Goal: Check status: Check status

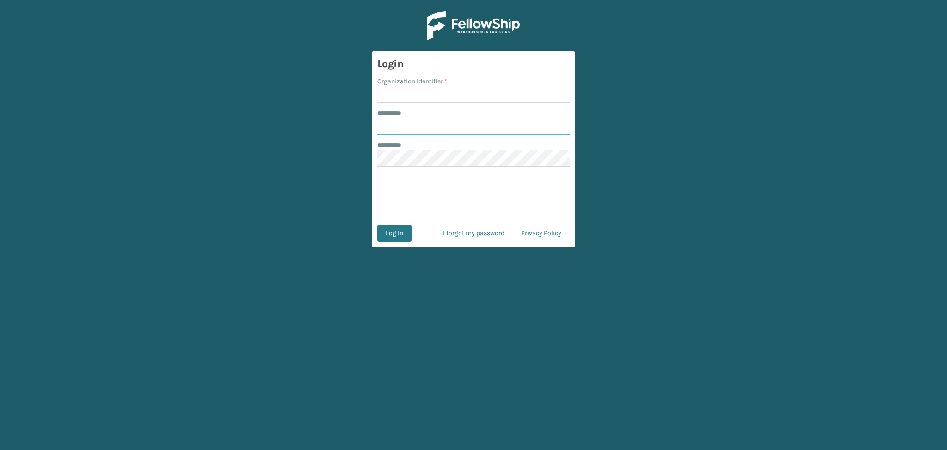
type input "******"
click at [393, 93] on input "Organization Identifier *" at bounding box center [473, 94] width 192 height 17
type input "LifeStyle"
click at [393, 234] on button "Log In" at bounding box center [394, 233] width 34 height 17
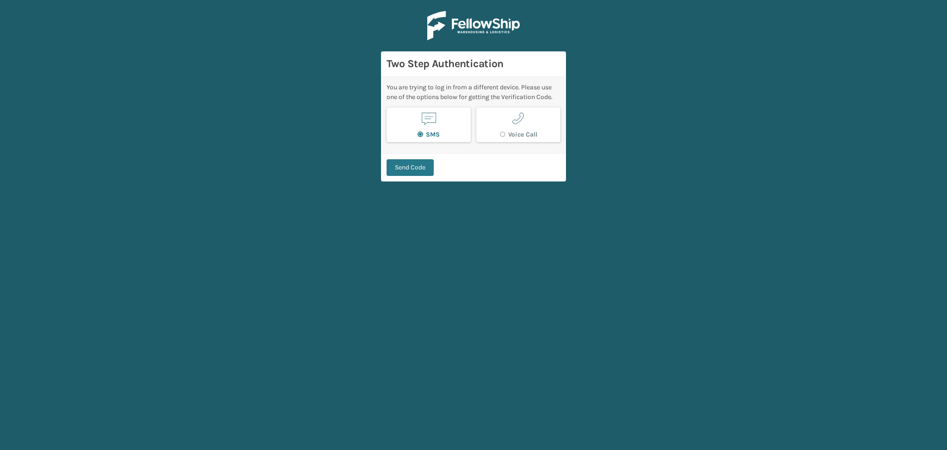
click at [932, 132] on main "Two Step Authentication You are trying to log in from a different device. Pleas…" at bounding box center [473, 225] width 947 height 450
click at [413, 170] on button "Send Code" at bounding box center [410, 167] width 47 height 17
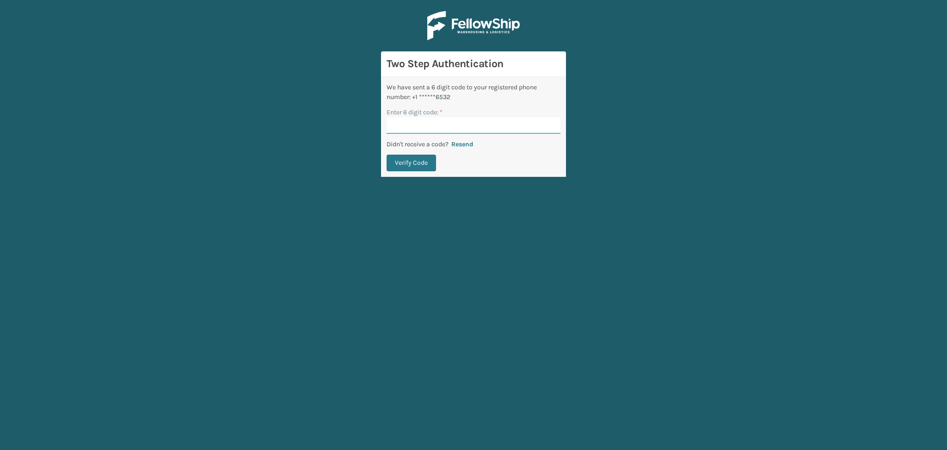
click at [425, 124] on input "Enter 6 digit code: *" at bounding box center [474, 125] width 174 height 17
paste input "310158"
type input "310158"
click at [412, 164] on button "Verify Code" at bounding box center [411, 163] width 49 height 17
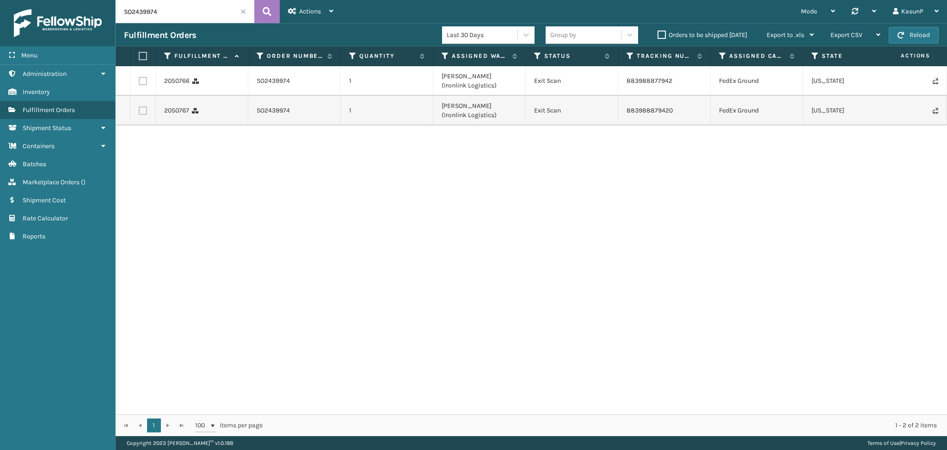
click at [136, 11] on input "SO2439974" at bounding box center [185, 11] width 139 height 23
paste input "41763"
click at [265, 14] on icon at bounding box center [267, 12] width 9 height 14
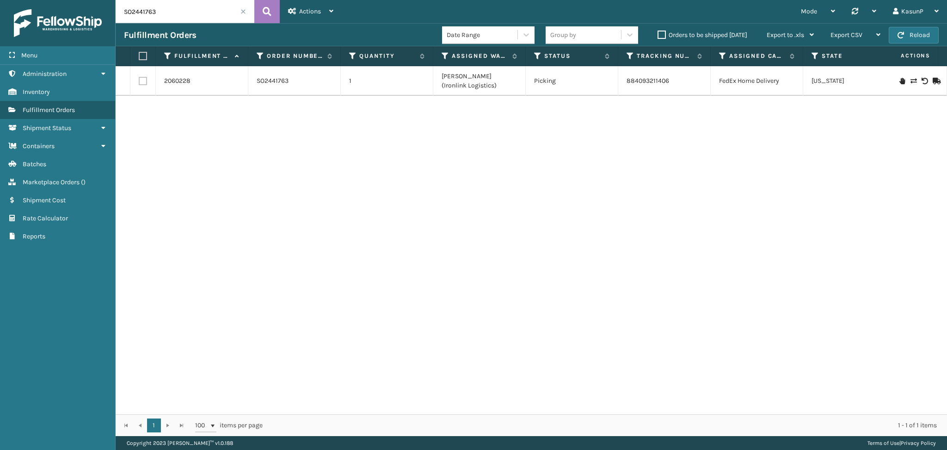
click at [142, 13] on input "SO2441763" at bounding box center [185, 11] width 139 height 23
paste input "72"
click at [264, 14] on icon at bounding box center [267, 12] width 9 height 14
click at [146, 12] on input "SO2441772" at bounding box center [185, 11] width 139 height 23
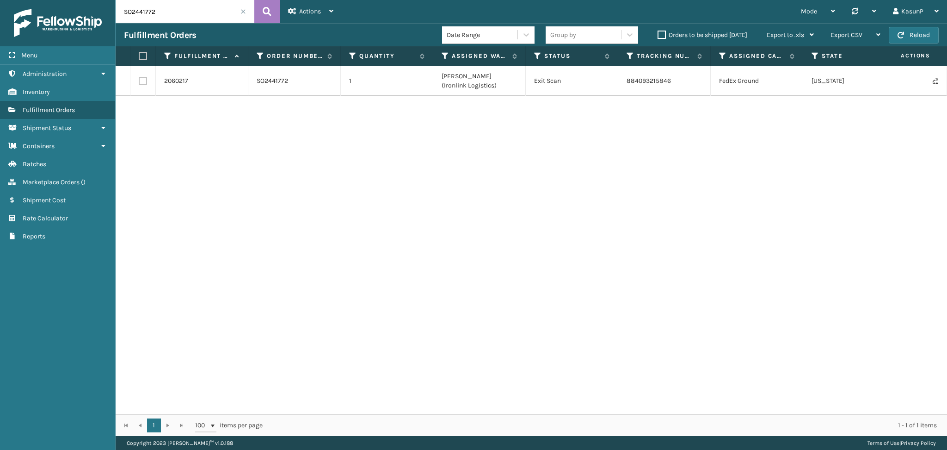
click at [146, 12] on input "SO2441772" at bounding box center [185, 11] width 139 height 23
paste input "80"
click at [271, 14] on icon at bounding box center [267, 12] width 9 height 14
click at [149, 12] on input "SO2441780" at bounding box center [185, 11] width 139 height 23
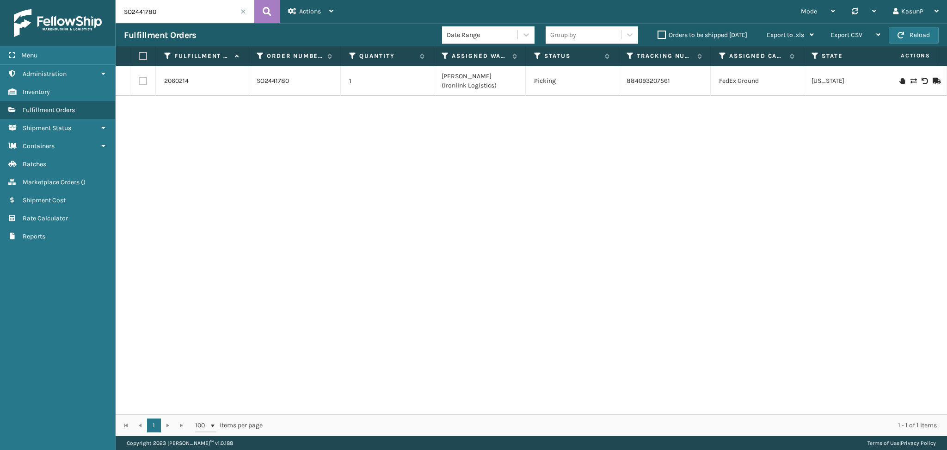
paste input "4"
click at [264, 8] on icon at bounding box center [267, 12] width 9 height 14
click at [132, 10] on input "SO2441784" at bounding box center [185, 11] width 139 height 23
paste input "9"
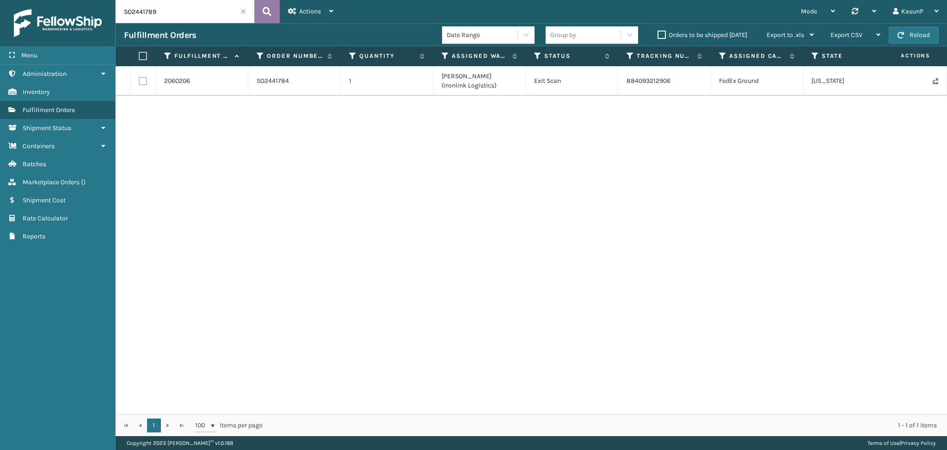
click at [260, 13] on button at bounding box center [266, 11] width 25 height 23
click at [141, 13] on input "SO2441789" at bounding box center [185, 11] width 139 height 23
paste input "364"
type input "SO2441364"
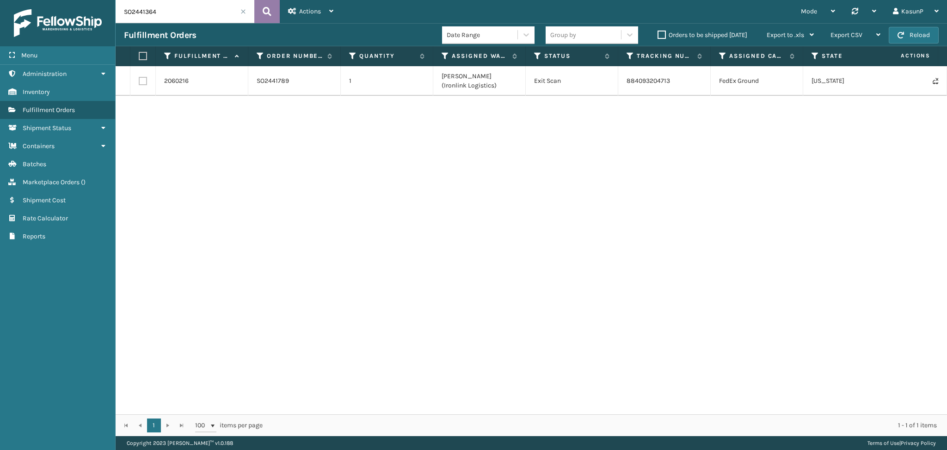
click at [269, 8] on icon at bounding box center [267, 12] width 9 height 14
click at [175, 84] on link "2056913" at bounding box center [176, 80] width 25 height 9
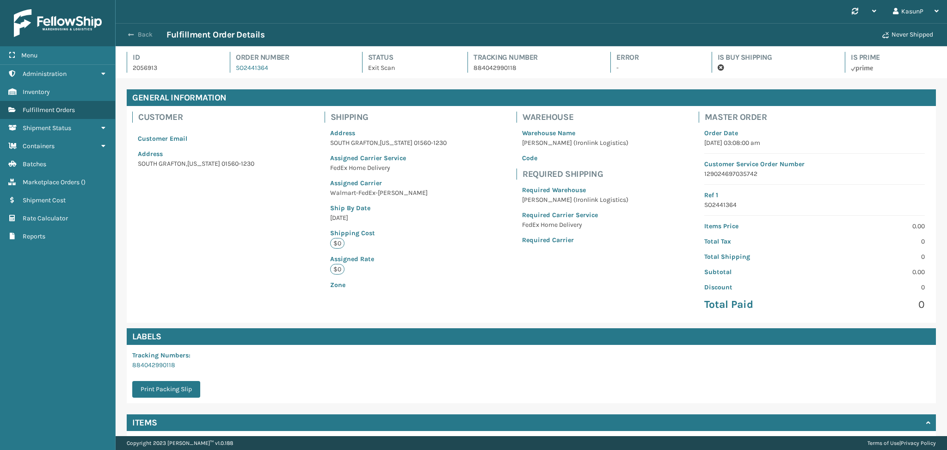
click at [130, 36] on span "button" at bounding box center [131, 34] width 6 height 6
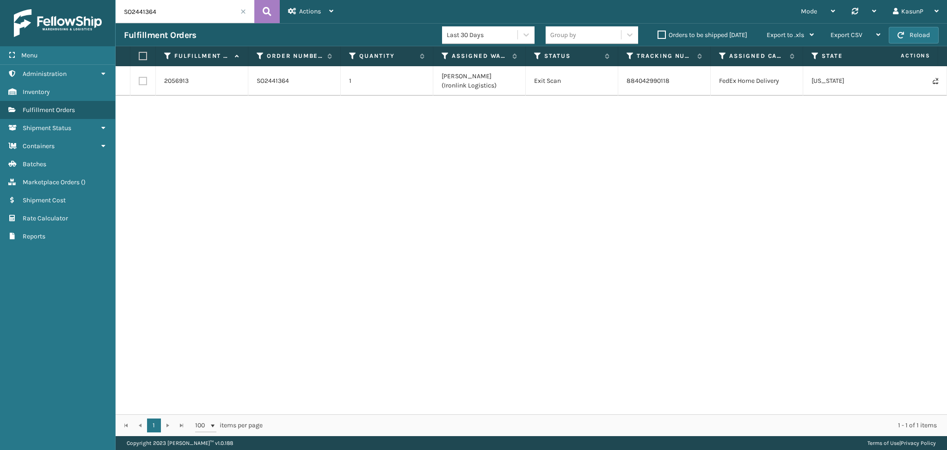
click at [147, 15] on input "SO2441364" at bounding box center [185, 11] width 139 height 23
paste input "763"
click at [262, 15] on button at bounding box center [266, 11] width 25 height 23
click at [144, 13] on input "SO2441763" at bounding box center [185, 11] width 139 height 23
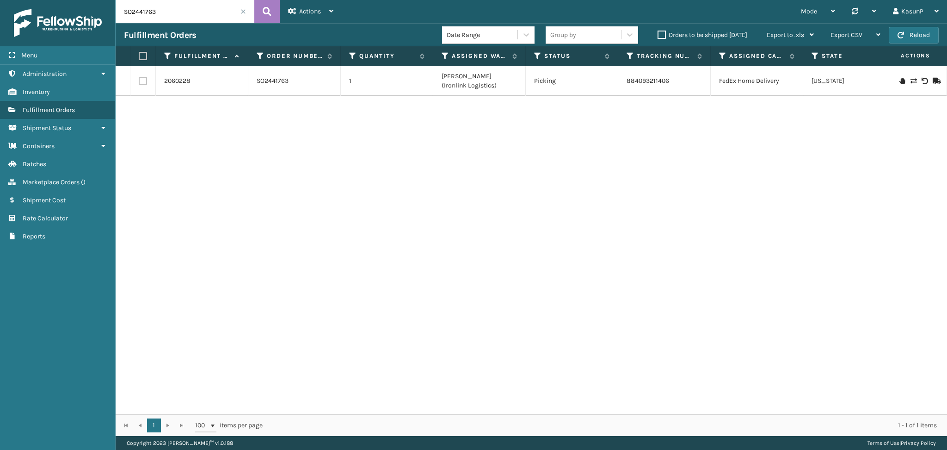
click at [144, 13] on input "SO2441763" at bounding box center [185, 11] width 139 height 23
paste input "364"
type input "SO2441364"
click at [271, 17] on icon at bounding box center [267, 12] width 9 height 14
click at [282, 82] on link "SO2441364" at bounding box center [273, 80] width 32 height 9
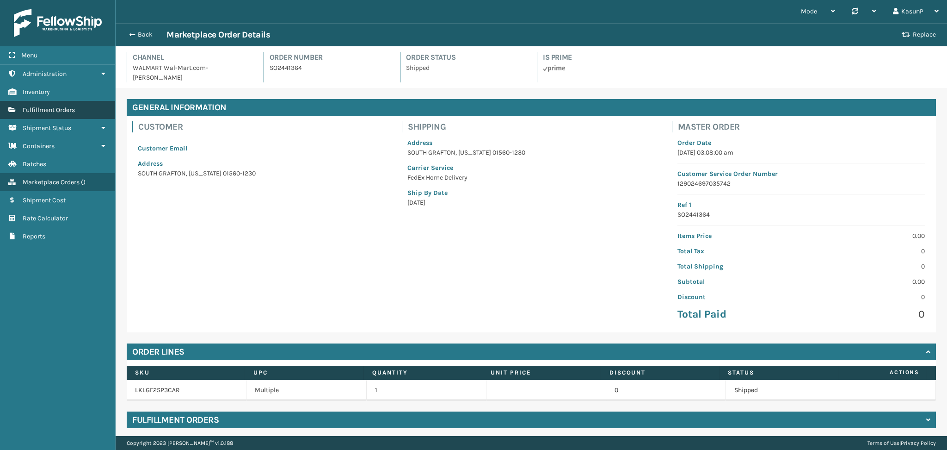
click at [62, 111] on span "Fulfillment Orders" at bounding box center [49, 110] width 52 height 8
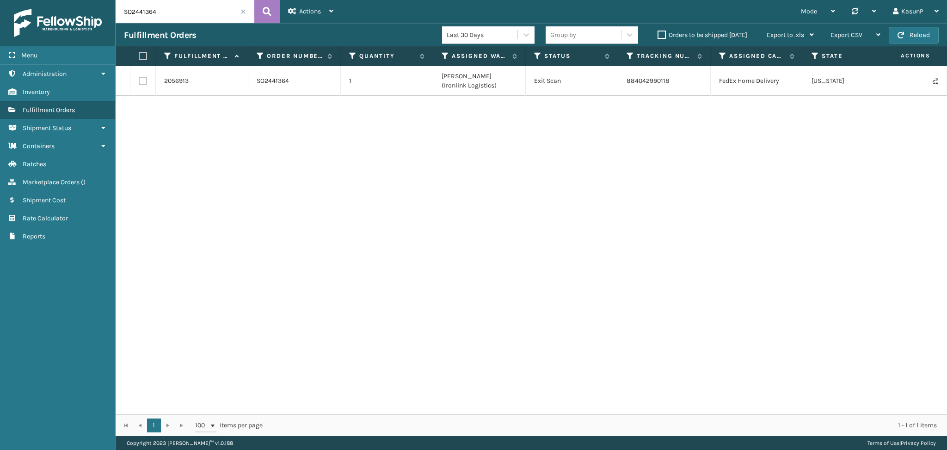
click at [141, 15] on input "SO2441364" at bounding box center [185, 11] width 139 height 23
paste input "799"
click at [263, 15] on icon at bounding box center [267, 12] width 9 height 14
click at [146, 13] on input "SO2441799" at bounding box center [185, 11] width 139 height 23
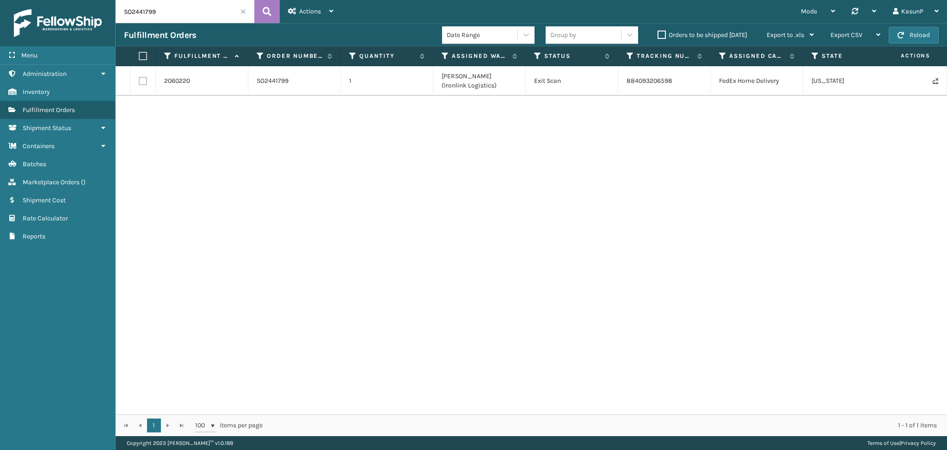
click at [146, 13] on input "SO2441799" at bounding box center [185, 11] width 139 height 23
paste input "63"
click at [266, 17] on icon at bounding box center [267, 12] width 9 height 14
click at [140, 14] on input "SO2441763" at bounding box center [185, 11] width 139 height 23
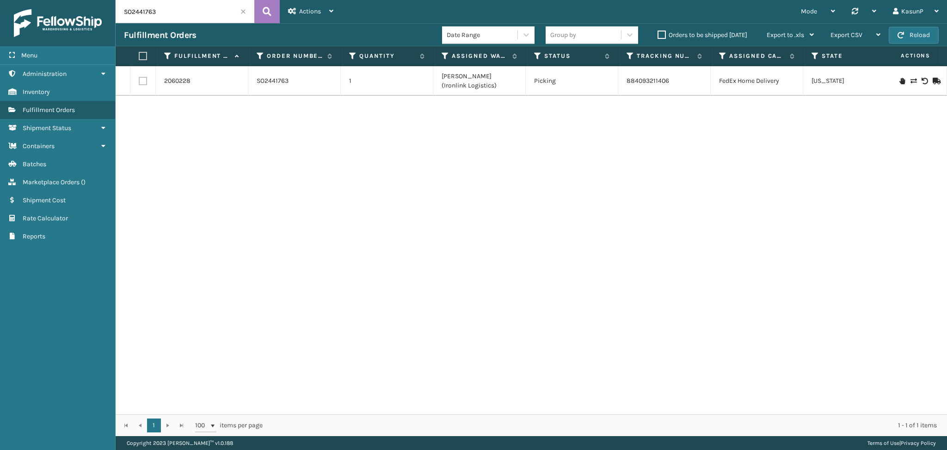
paste input "99"
click at [272, 13] on button at bounding box center [266, 11] width 25 height 23
click at [145, 13] on input "SO2441799" at bounding box center [185, 11] width 139 height 23
paste input "81"
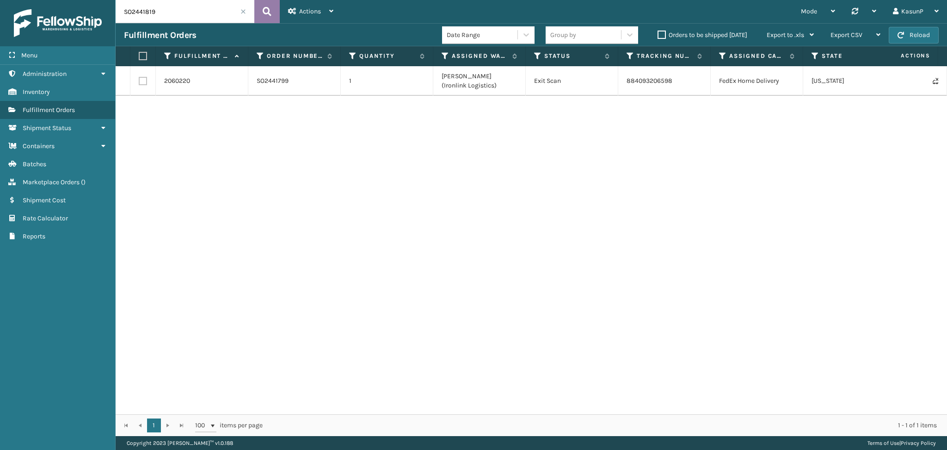
click at [272, 21] on button at bounding box center [266, 11] width 25 height 23
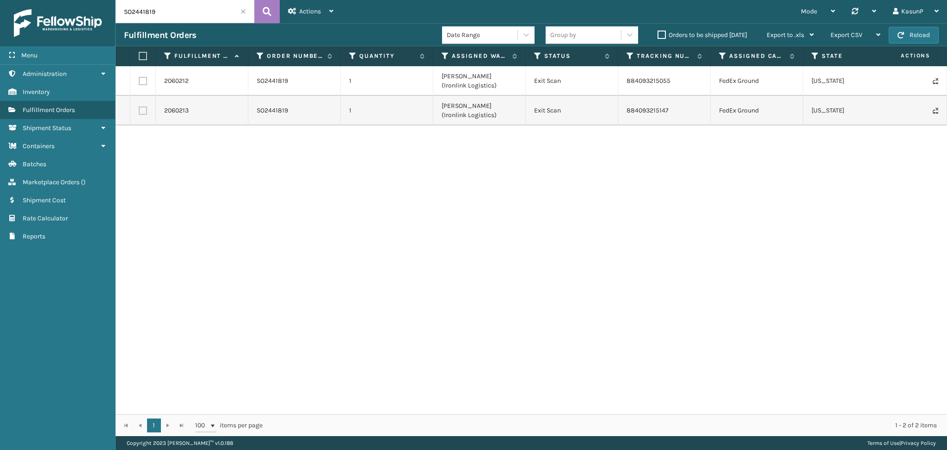
click at [143, 12] on input "SO2441819" at bounding box center [185, 11] width 139 height 23
paste input "39974"
type input "SO2439974"
click at [265, 14] on icon at bounding box center [267, 12] width 9 height 14
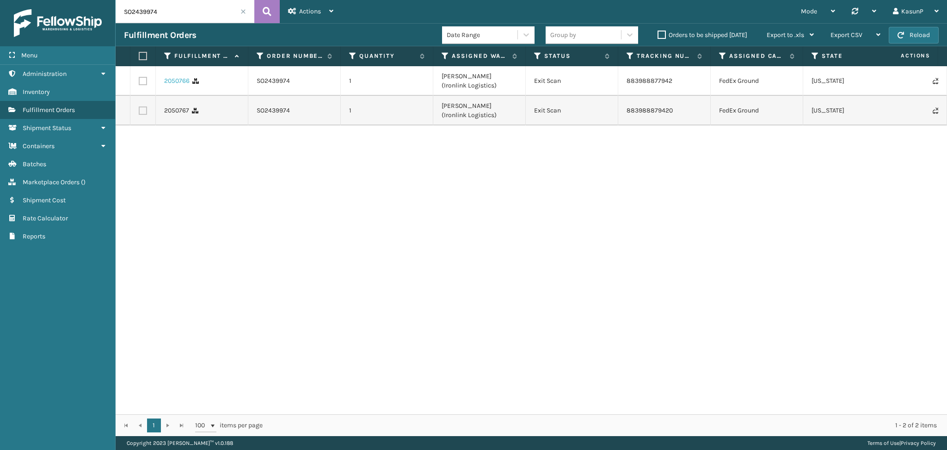
click at [168, 79] on link "2050766" at bounding box center [176, 80] width 25 height 9
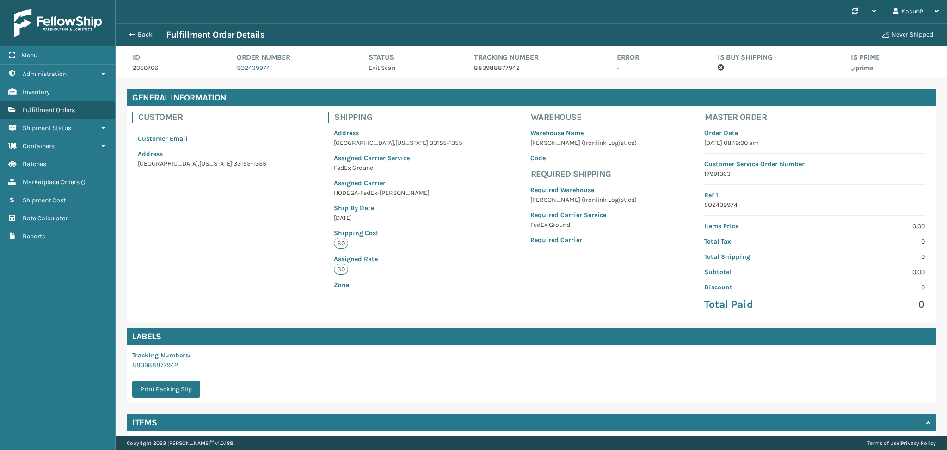
click at [497, 70] on p "883988877942" at bounding box center [534, 68] width 120 height 10
copy p "883988877942"
click at [138, 32] on button "Back" at bounding box center [145, 35] width 43 height 8
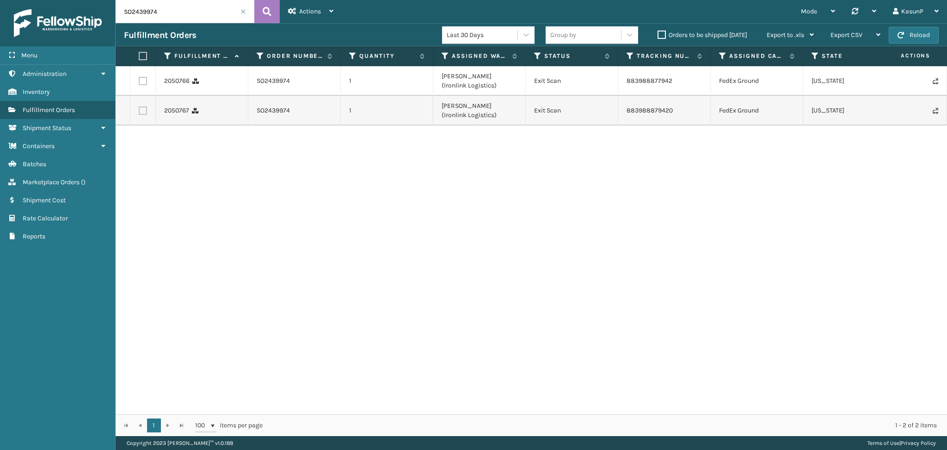
click at [145, 11] on input "SO2439974" at bounding box center [185, 11] width 139 height 23
paste input "40481"
type input "SO2440481"
click at [263, 17] on icon at bounding box center [267, 12] width 9 height 14
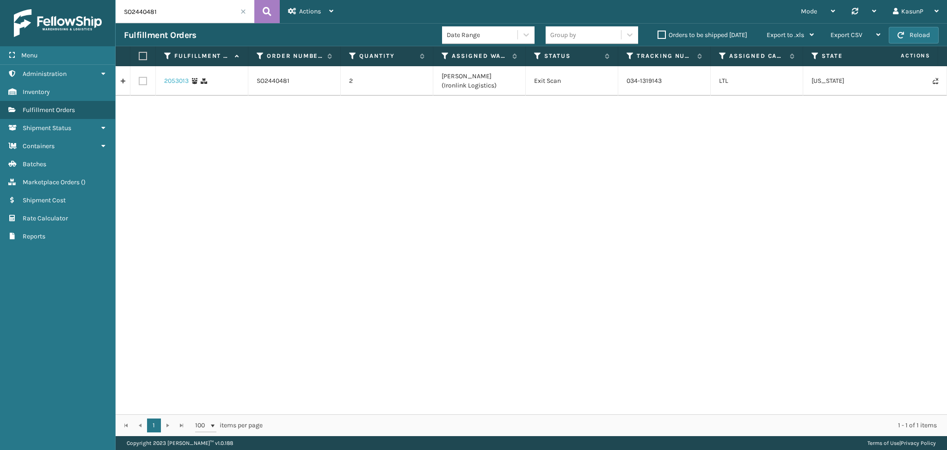
click at [176, 82] on link "2053013" at bounding box center [176, 80] width 25 height 9
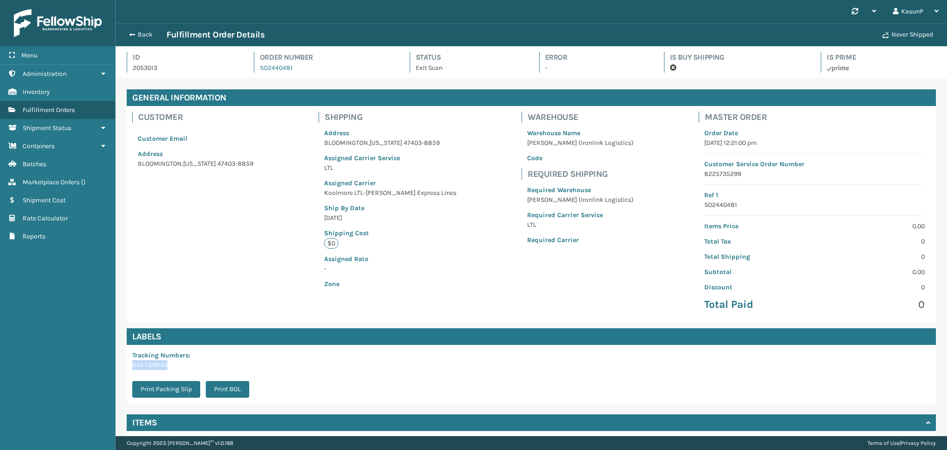
drag, startPoint x: 168, startPoint y: 365, endPoint x: 132, endPoint y: 365, distance: 35.6
click at [132, 365] on p "034-1319143" at bounding box center [193, 365] width 123 height 10
copy p "034-1319143"
